Goal: Information Seeking & Learning: Learn about a topic

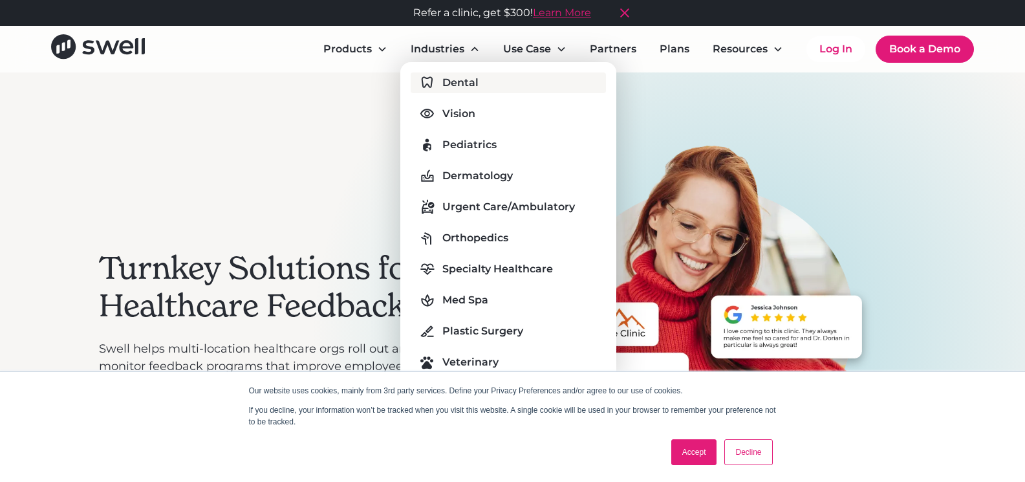
click at [462, 83] on div "Dental" at bounding box center [461, 83] width 36 height 16
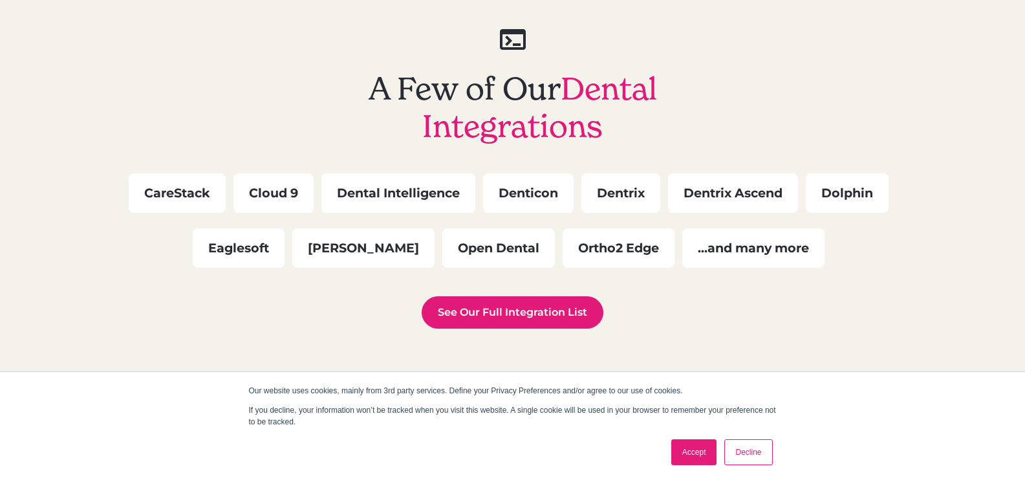
scroll to position [3758, 0]
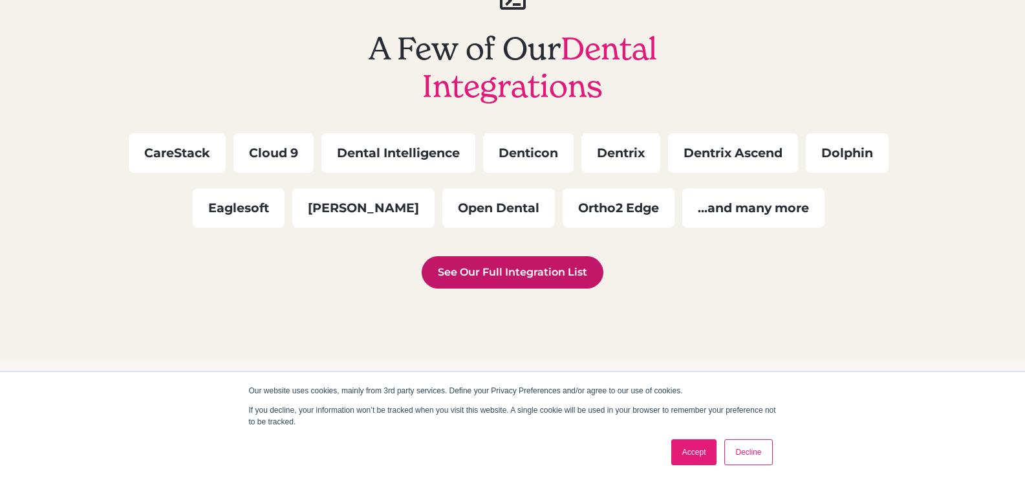
click at [536, 267] on link "See Our Full Integration List" at bounding box center [513, 272] width 182 height 32
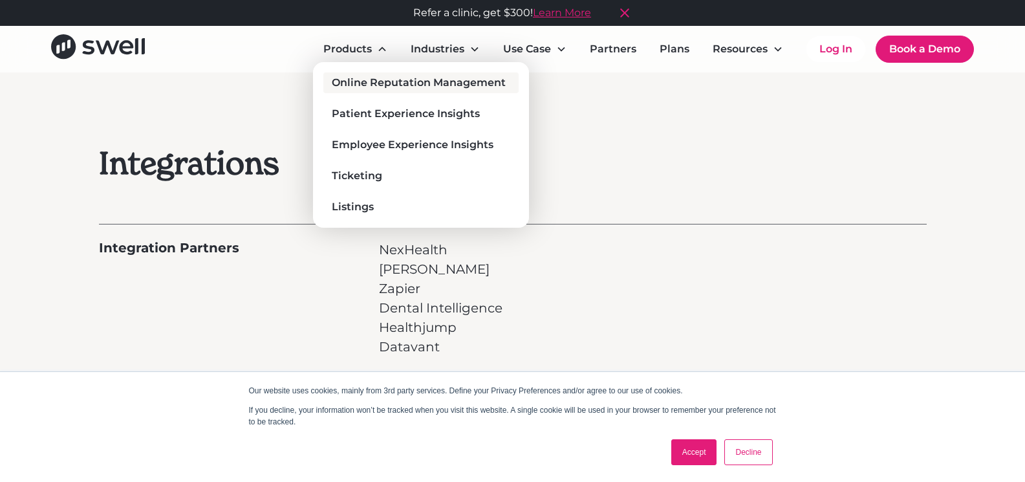
click at [382, 80] on div "Online Reputation Management" at bounding box center [419, 83] width 174 height 16
